Goal: Task Accomplishment & Management: Manage account settings

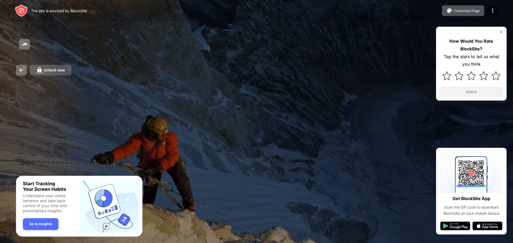
click at [62, 71] on div "Unlock now" at bounding box center [54, 70] width 21 height 4
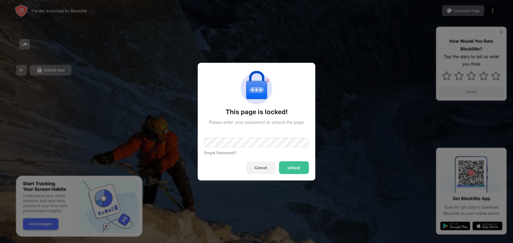
click at [255, 150] on div "Forgot Password?" at bounding box center [256, 140] width 105 height 30
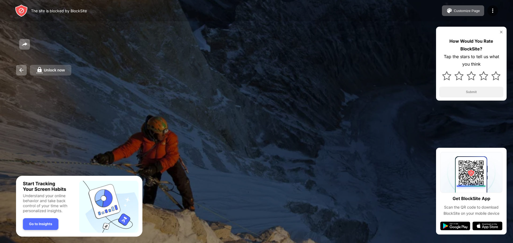
click at [55, 65] on button "Unlock now" at bounding box center [50, 70] width 41 height 11
click at [61, 70] on div "Unlock now" at bounding box center [54, 70] width 21 height 4
click at [66, 73] on button "Unlock now" at bounding box center [50, 70] width 41 height 11
